Goal: Book appointment/travel/reservation

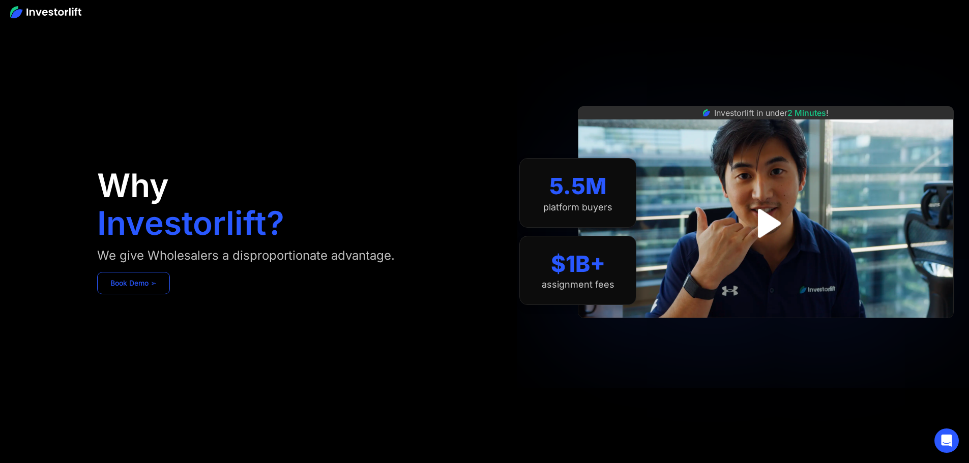
click at [170, 294] on link "Book Demo ➢" at bounding box center [133, 283] width 73 height 22
